Goal: Check status: Check status

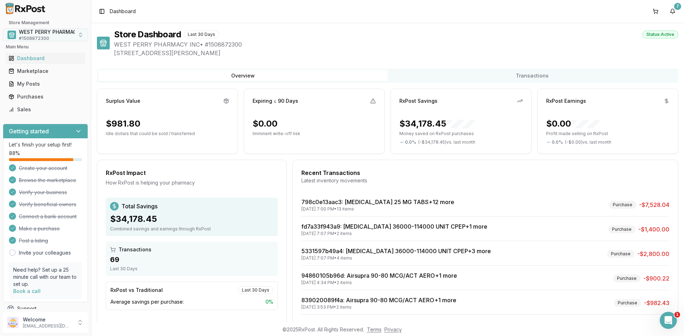
click at [26, 30] on span "WEST PERRY PHARMACY INC" at bounding box center [55, 31] width 72 height 7
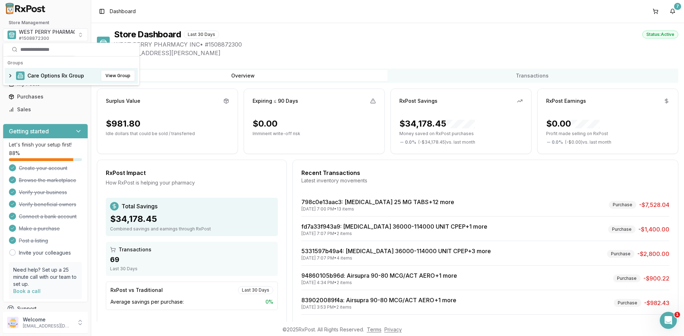
click at [28, 78] on span "Care Options Rx Group" at bounding box center [55, 75] width 57 height 7
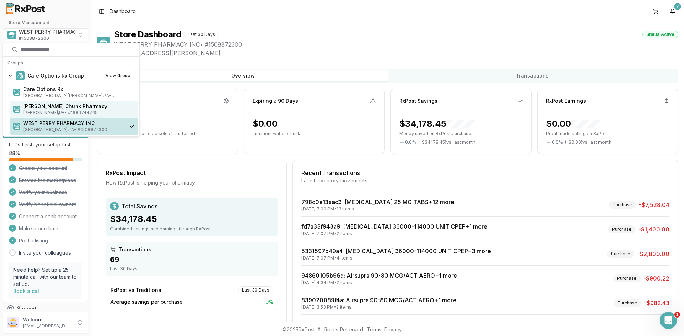
click at [32, 106] on span "[PERSON_NAME] Chunk Pharmacy" at bounding box center [79, 106] width 112 height 7
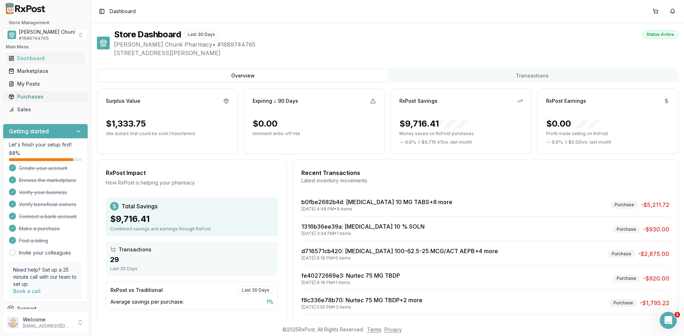
click at [32, 98] on div "Purchases" at bounding box center [46, 96] width 74 height 7
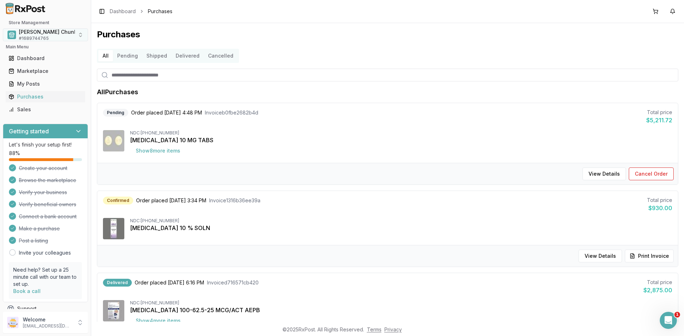
click at [28, 31] on span "[PERSON_NAME] Chunk Pharmacy" at bounding box center [61, 31] width 84 height 7
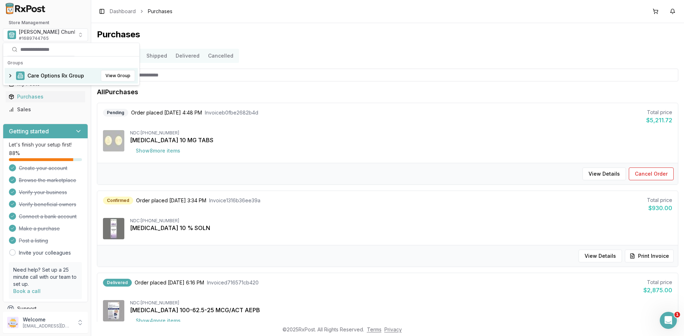
click at [42, 77] on span "Care Options Rx Group" at bounding box center [55, 75] width 57 height 7
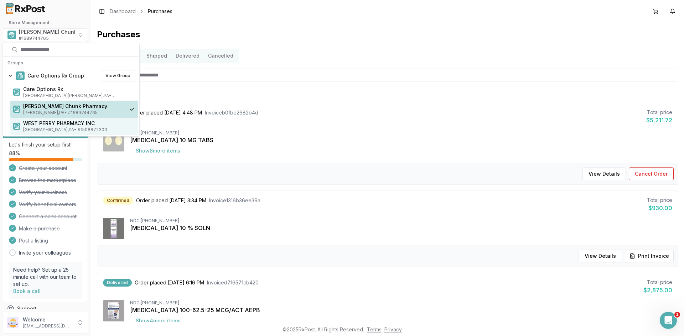
click at [49, 126] on span "WEST PERRY PHARMACY INC" at bounding box center [79, 123] width 112 height 7
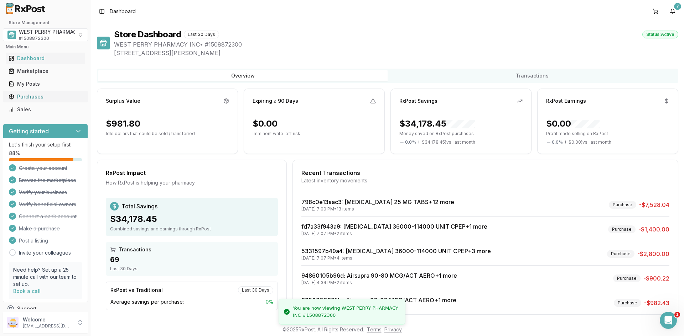
click at [30, 98] on div "Purchases" at bounding box center [46, 96] width 74 height 7
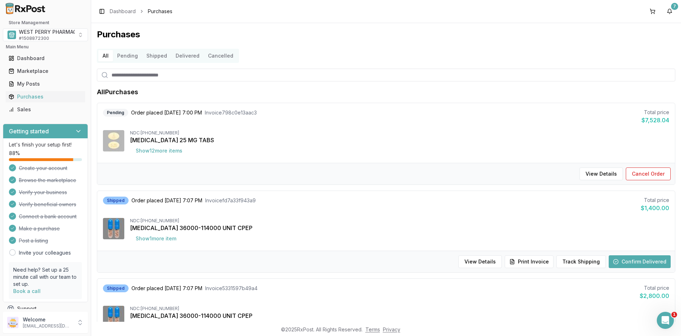
click at [573, 51] on div "All Pending Shipped Delivered Cancelled" at bounding box center [386, 56] width 578 height 14
drag, startPoint x: 621, startPoint y: 73, endPoint x: 609, endPoint y: 64, distance: 15.0
click at [621, 72] on input "search" at bounding box center [386, 75] width 578 height 13
